Goal: Transaction & Acquisition: Book appointment/travel/reservation

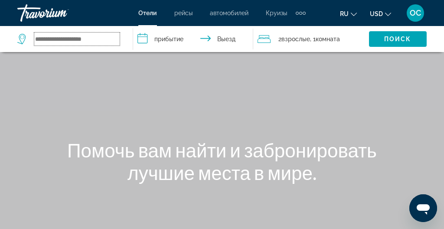
click at [42, 42] on input "Search widget" at bounding box center [76, 38] width 85 height 13
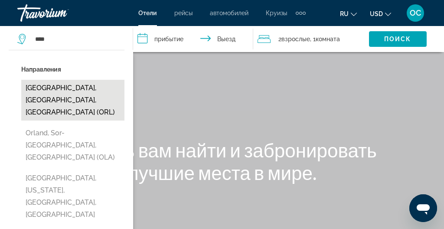
click at [40, 89] on button "[GEOGRAPHIC_DATA], [GEOGRAPHIC_DATA], [GEOGRAPHIC_DATA] (ORL)" at bounding box center [72, 100] width 103 height 41
type input "**********"
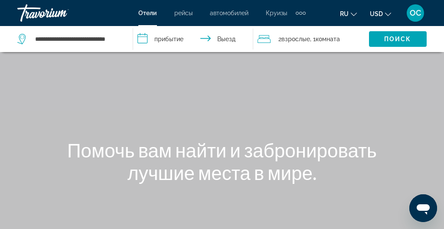
click at [158, 37] on input "**********" at bounding box center [194, 40] width 123 height 29
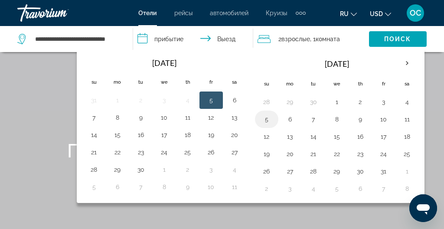
click at [268, 120] on button "5" at bounding box center [267, 119] width 14 height 12
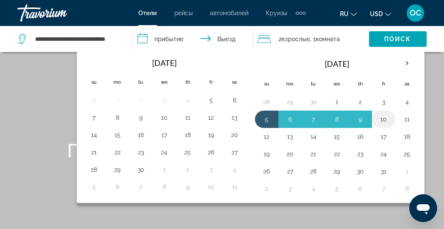
click at [383, 121] on button "10" at bounding box center [384, 119] width 14 height 12
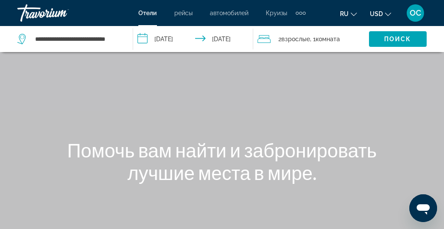
type input "**********"
click at [388, 32] on span "Search widget" at bounding box center [398, 39] width 58 height 21
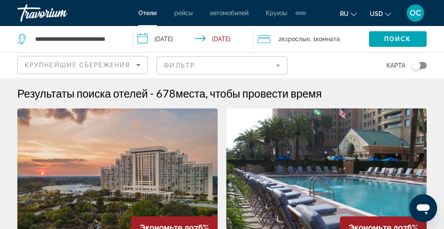
click at [189, 65] on mat-form-field "Фильтр" at bounding box center [221, 65] width 130 height 18
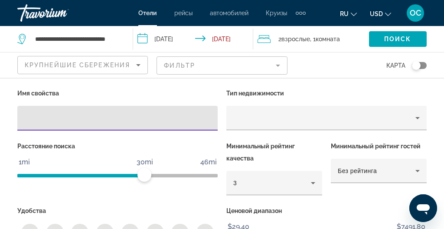
scroll to position [247, 0]
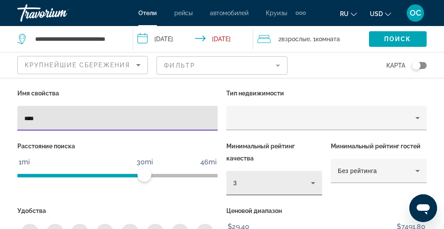
scroll to position [169, 0]
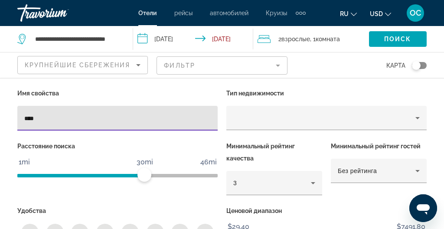
type input "****"
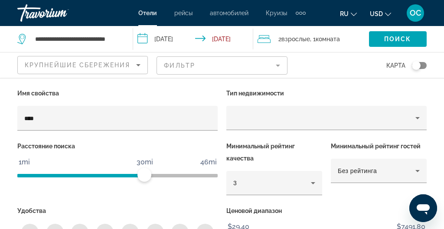
click at [182, 206] on p "Удобства" at bounding box center [117, 211] width 200 height 12
click at [279, 64] on mat-form-field "Фильтр" at bounding box center [221, 65] width 130 height 18
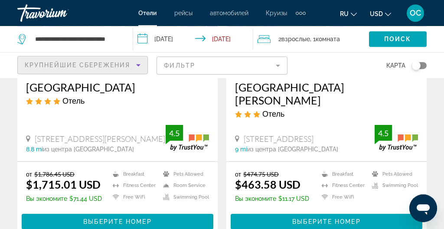
click at [138, 62] on icon "Sort by" at bounding box center [138, 65] width 10 height 10
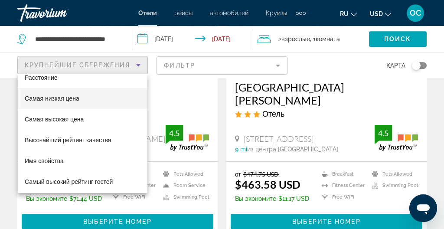
scroll to position [33, 0]
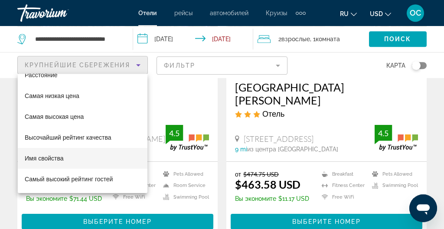
click at [55, 154] on span "Имя свойства" at bounding box center [44, 158] width 39 height 10
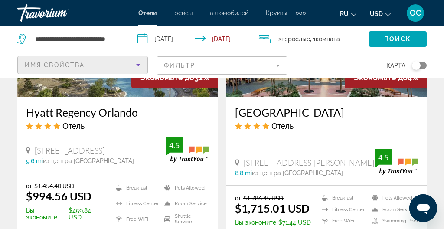
scroll to position [1500, 0]
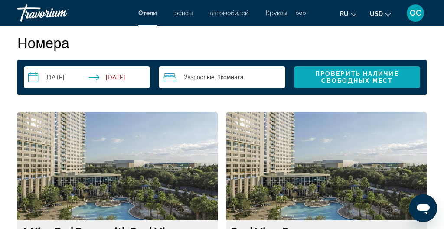
scroll to position [1374, 0]
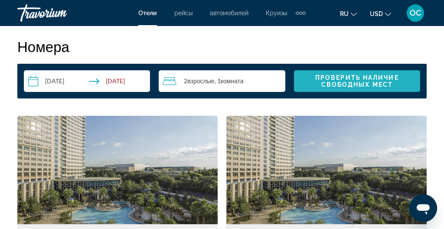
click at [351, 76] on span "Проверить наличие свободных мест" at bounding box center [357, 81] width 84 height 14
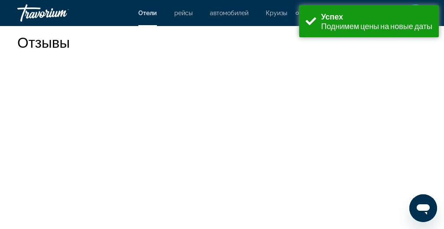
scroll to position [1601, 0]
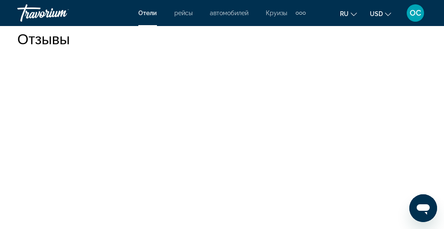
click at [376, 13] on span "USD" at bounding box center [376, 13] width 13 height 7
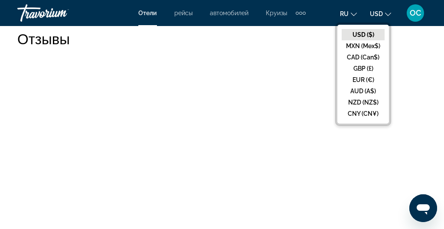
click at [357, 16] on button "ru English Español Français Italiano Português русский" at bounding box center [348, 13] width 17 height 13
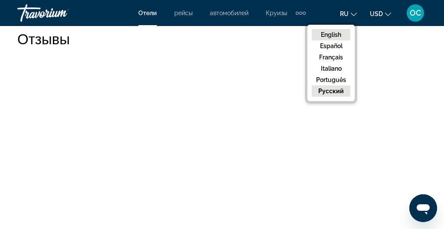
click at [337, 35] on button "English" at bounding box center [331, 34] width 39 height 11
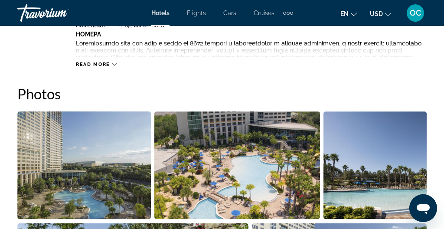
scroll to position [524, 0]
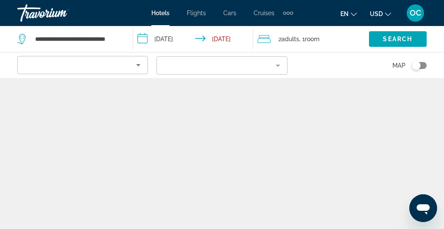
scroll to position [546, 0]
click at [387, 36] on span "Search" at bounding box center [397, 39] width 29 height 7
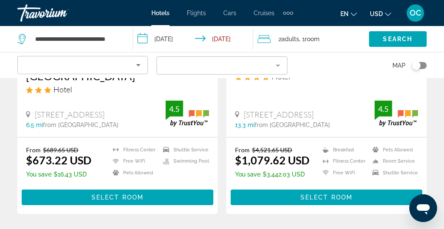
scroll to position [1140, 0]
